Goal: Task Accomplishment & Management: Use online tool/utility

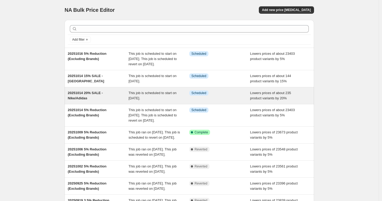
scroll to position [29, 0]
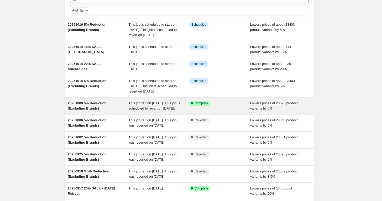
click at [222, 111] on div "Success Complete Complete" at bounding box center [219, 106] width 61 height 10
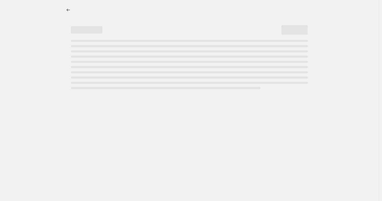
select select "percentage"
select select "no_change"
select select "vendor"
select select "not_equal"
select select "vendor"
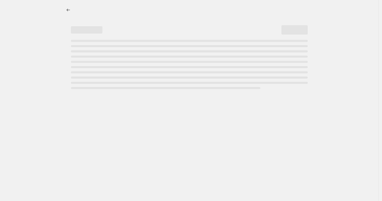
select select "not_equal"
select select "vendor"
select select "not_equal"
select select "vendor"
select select "not_equal"
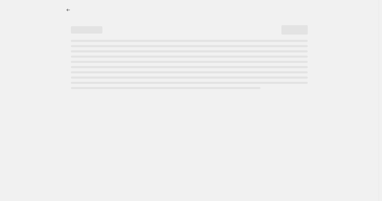
select select "vendor"
select select "not_equal"
select select "vendor"
select select "not_equal"
select select "product_status"
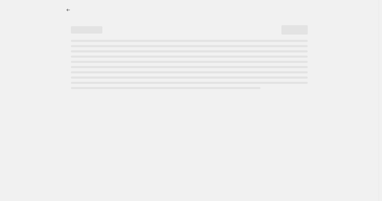
select select "not_equal"
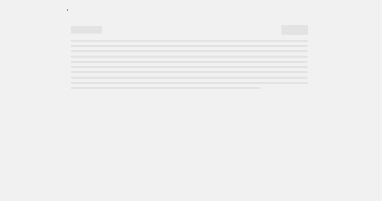
select select "not_equal"
select select "tag"
select select "not_equal"
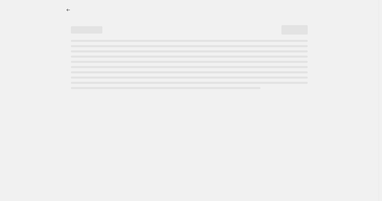
select select "vendor"
select select "not_equal"
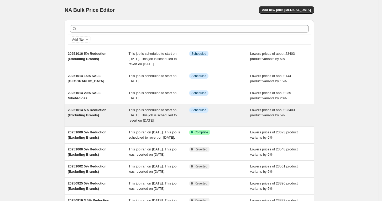
click at [233, 121] on div "Info Scheduled" at bounding box center [219, 116] width 61 height 16
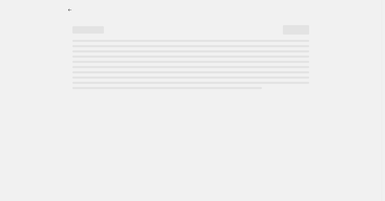
select select "percentage"
select select "no_change"
select select "vendor"
select select "not_equal"
select select "vendor"
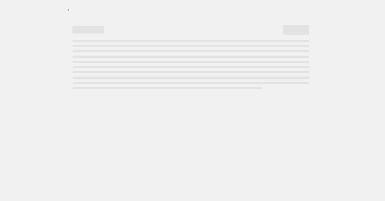
select select "not_equal"
select select "vendor"
select select "not_equal"
select select "vendor"
select select "not_equal"
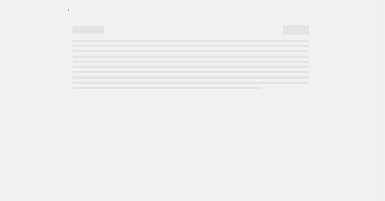
select select "vendor"
select select "not_equal"
select select "vendor"
select select "not_equal"
select select "product_status"
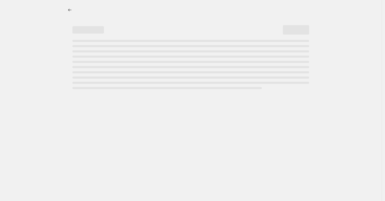
select select "not_equal"
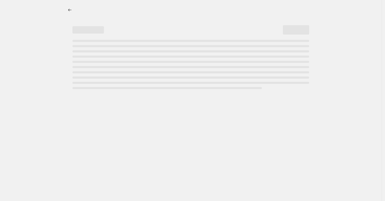
select select "not_equal"
select select "tag"
select select "not_equal"
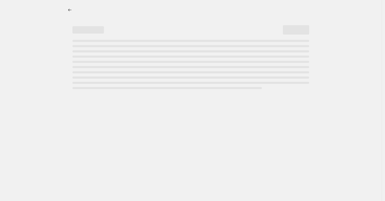
select select "vendor"
select select "not_equal"
select select "tag"
select select "not_equal"
select select "tag"
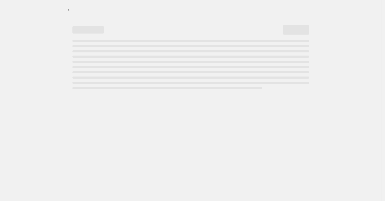
select select "not_equal"
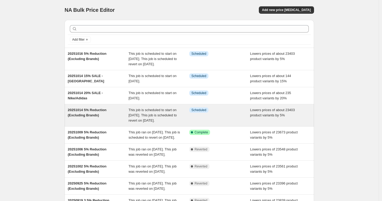
click at [245, 120] on div "Info Scheduled" at bounding box center [219, 116] width 61 height 16
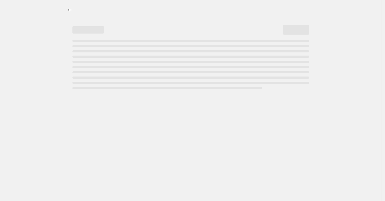
select select "percentage"
select select "no_change"
select select "vendor"
select select "not_equal"
select select "vendor"
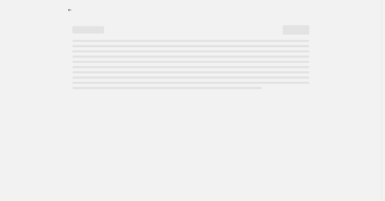
select select "not_equal"
select select "vendor"
select select "not_equal"
select select "vendor"
select select "not_equal"
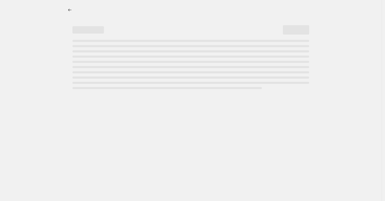
select select "vendor"
select select "not_equal"
select select "vendor"
select select "not_equal"
select select "product_status"
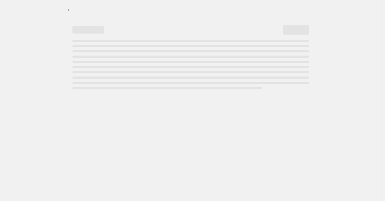
select select "not_equal"
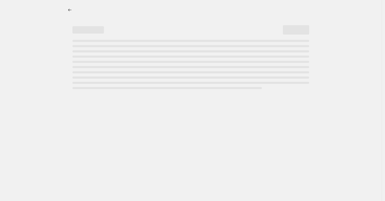
select select "not_equal"
select select "tag"
select select "not_equal"
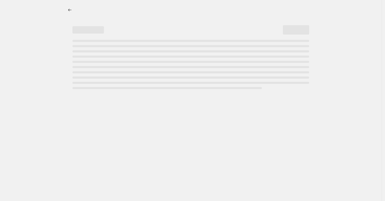
select select "vendor"
select select "not_equal"
select select "tag"
select select "not_equal"
select select "tag"
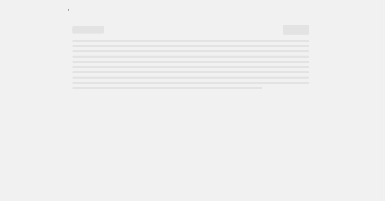
select select "not_equal"
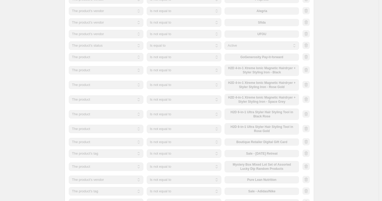
scroll to position [524, 0]
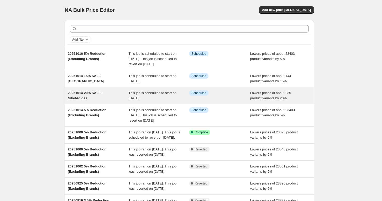
click at [261, 100] on span "Lowers prices of about 235 product variants by 20%" at bounding box center [270, 95] width 41 height 9
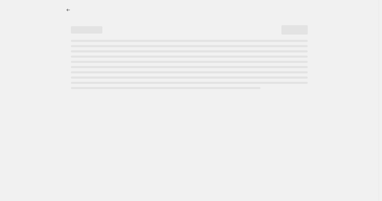
select select "percentage"
select select "no_change"
select select "product_status"
select select "tag"
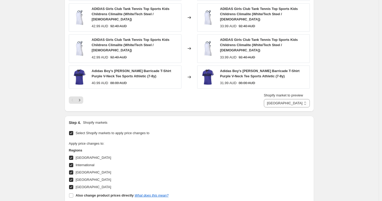
scroll to position [495, 0]
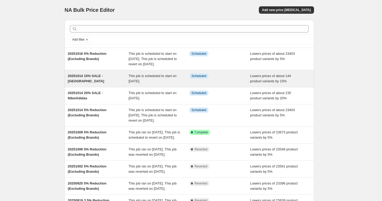
click at [265, 83] on span "Lowers prices of about 144 product variants by 15%" at bounding box center [270, 78] width 41 height 9
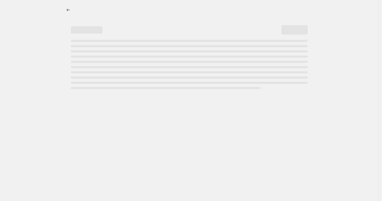
select select "percentage"
select select "no_change"
select select "product_status"
select select "tag"
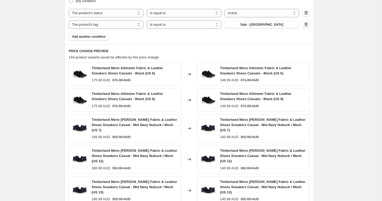
scroll to position [350, 0]
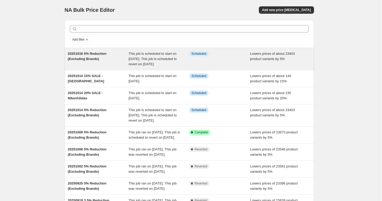
click at [270, 61] on div "Lowers prices of about 23403 product variants by 5%" at bounding box center [280, 59] width 61 height 16
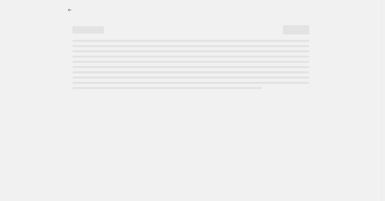
select select "percentage"
select select "no_change"
select select "vendor"
select select "not_equal"
select select "vendor"
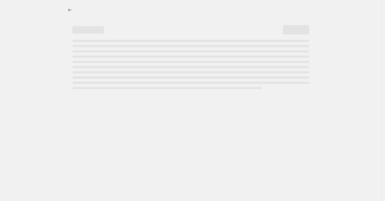
select select "not_equal"
select select "vendor"
select select "not_equal"
select select "vendor"
select select "not_equal"
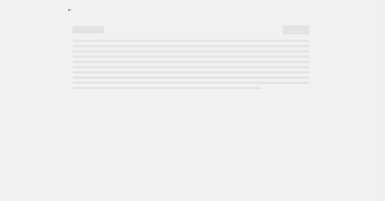
select select "vendor"
select select "not_equal"
select select "vendor"
select select "not_equal"
select select "product_status"
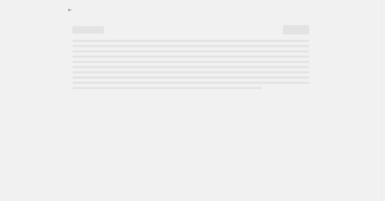
select select "not_equal"
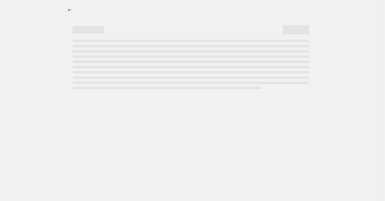
select select "not_equal"
select select "tag"
select select "not_equal"
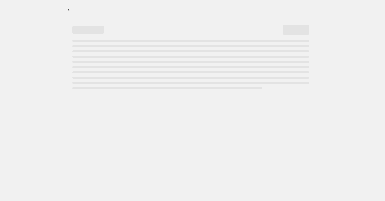
select select "vendor"
select select "not_equal"
select select "tag"
select select "not_equal"
select select "tag"
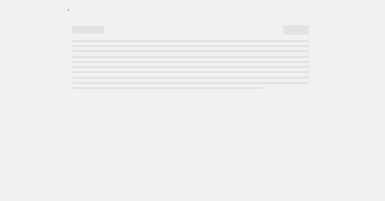
select select "not_equal"
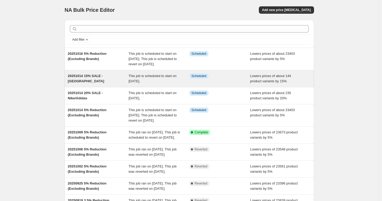
click at [270, 83] on span "Lowers prices of about 144 product variants by 15%" at bounding box center [270, 78] width 41 height 9
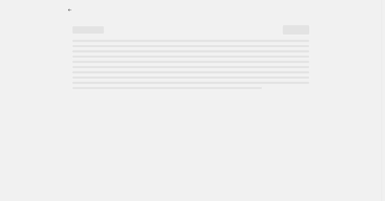
select select "percentage"
select select "no_change"
select select "product_status"
select select "tag"
